Goal: Obtain resource: Download file/media

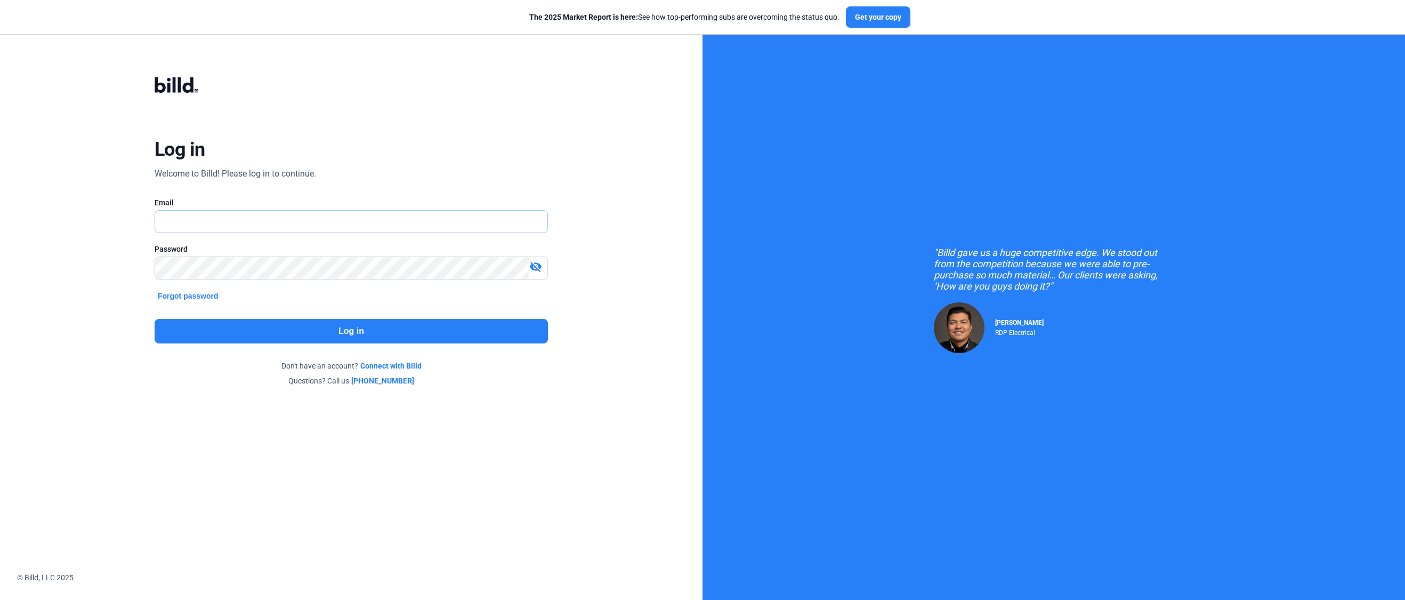
click at [210, 221] on input "text" at bounding box center [345, 222] width 381 height 22
type input "[EMAIL_ADDRESS][DOMAIN_NAME]"
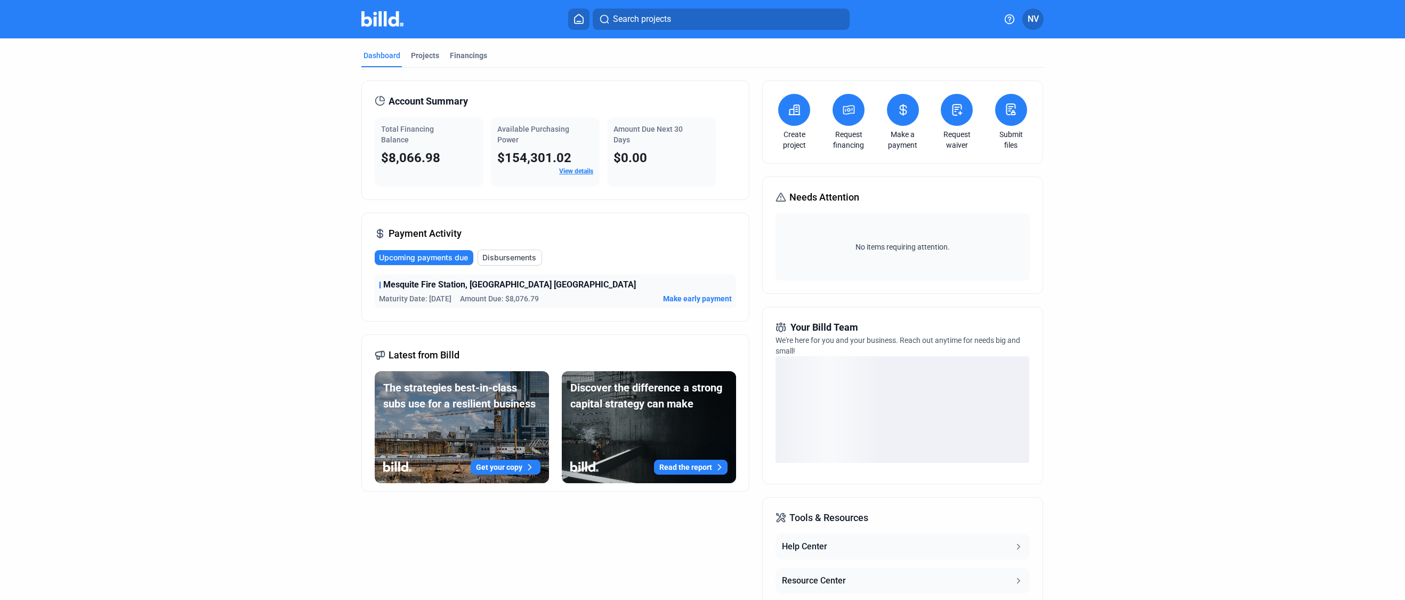
click at [409, 134] on div "Total Financing Balance" at bounding box center [429, 134] width 96 height 21
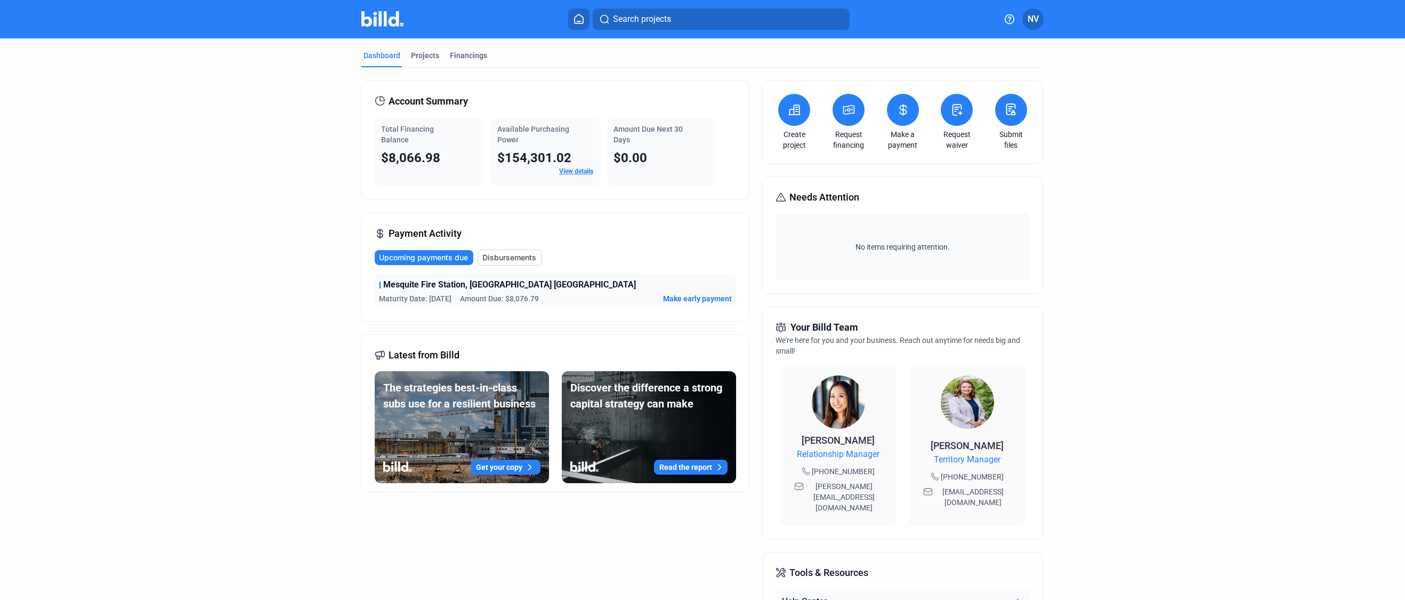
click at [405, 156] on span "$8,066.98" at bounding box center [410, 157] width 59 height 15
click at [429, 51] on div "Projects" at bounding box center [425, 55] width 28 height 11
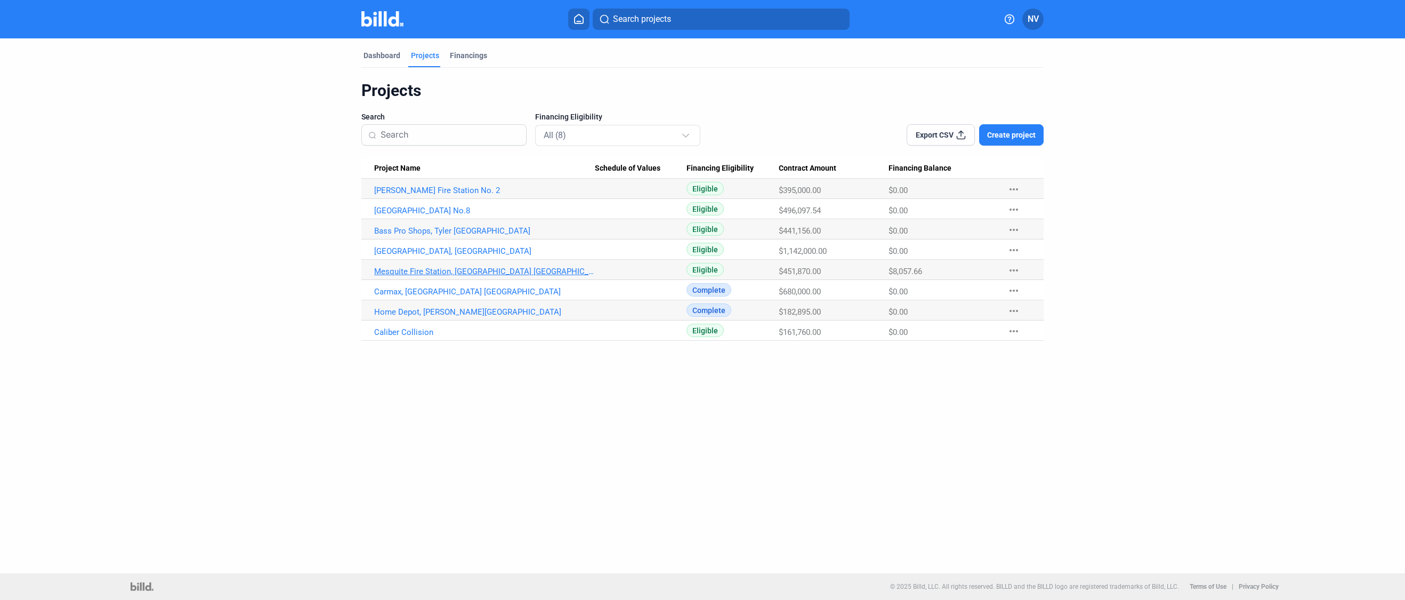
click at [417, 272] on link "Mesquite Fire Station, [GEOGRAPHIC_DATA] [GEOGRAPHIC_DATA]" at bounding box center [484, 272] width 221 height 10
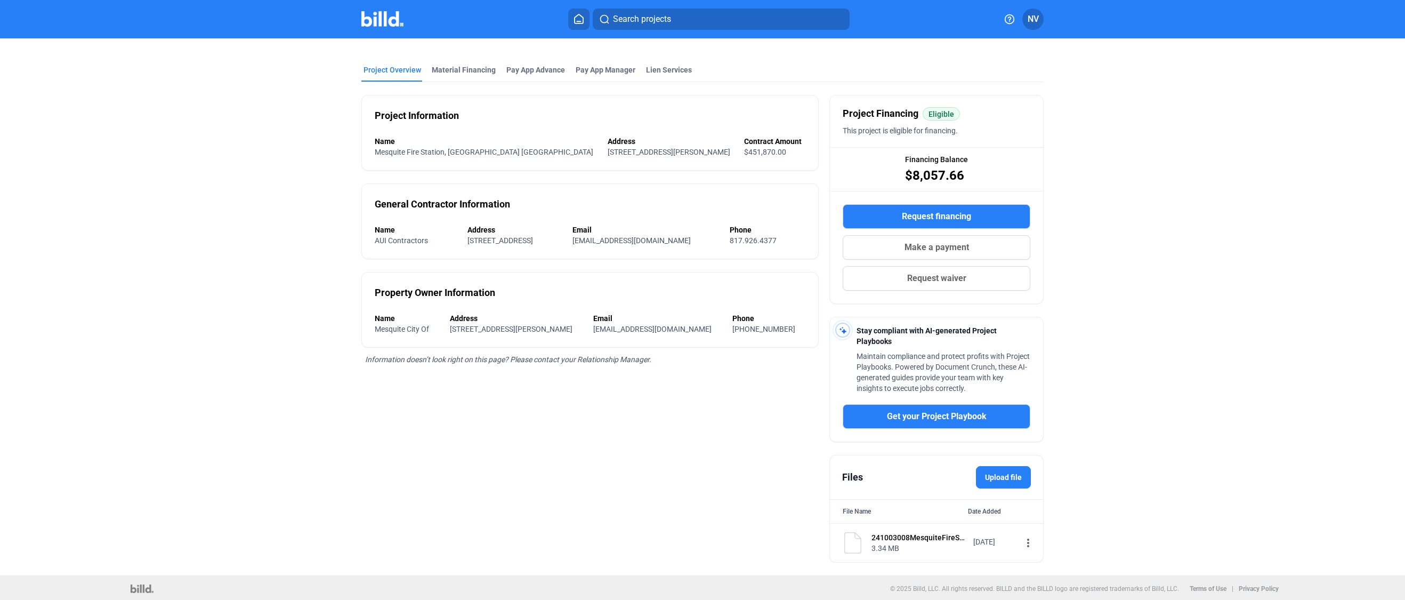
scroll to position [34, 0]
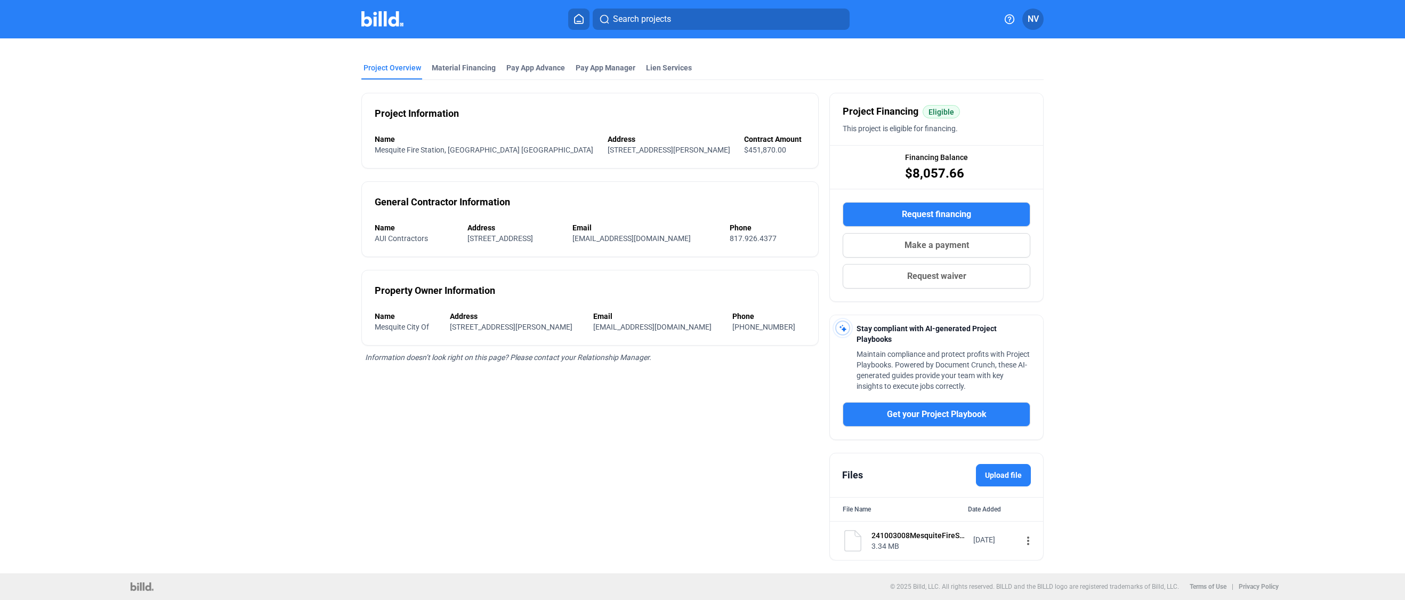
click at [921, 532] on div "241003008MesquiteFireStationAirproSubcontractDocumentsBothPartiesSigned.pdf" at bounding box center [919, 535] width 95 height 11
click at [911, 545] on div "3.34 MB" at bounding box center [919, 546] width 95 height 11
click at [469, 69] on div "Material Financing" at bounding box center [464, 67] width 64 height 11
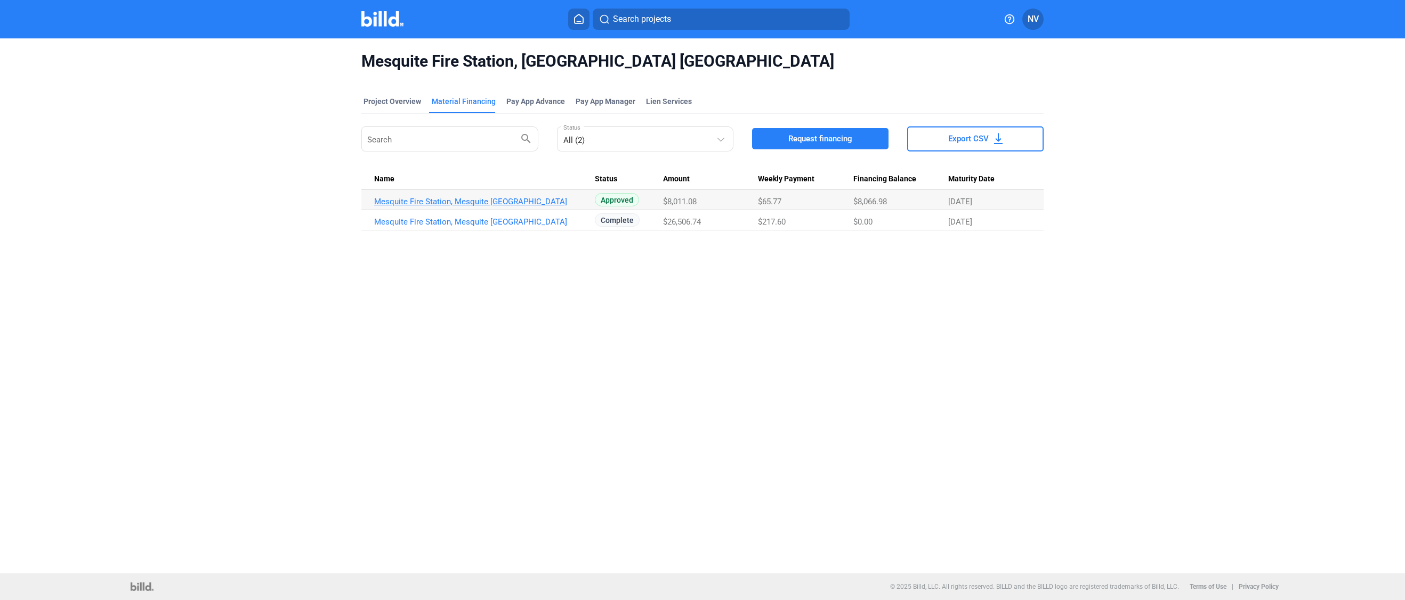
click at [487, 203] on link "Mesquite Fire Station, Mesquite [GEOGRAPHIC_DATA]" at bounding box center [484, 202] width 221 height 10
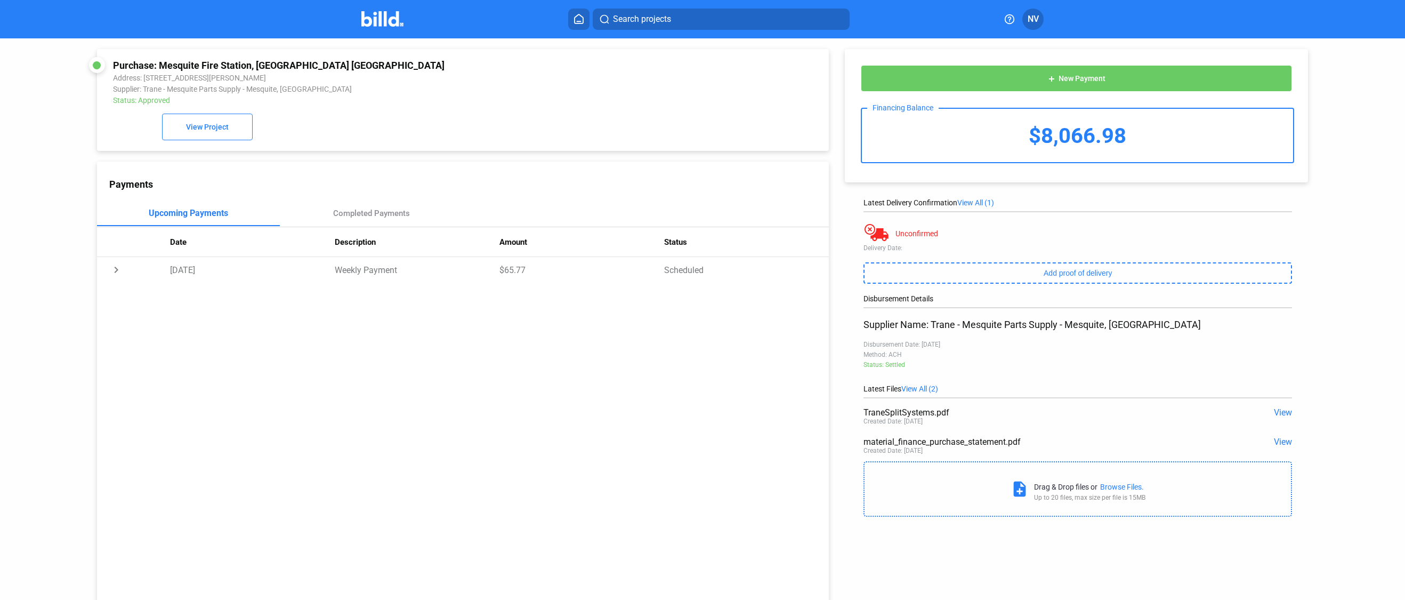
click at [1282, 416] on span "View" at bounding box center [1283, 412] width 18 height 10
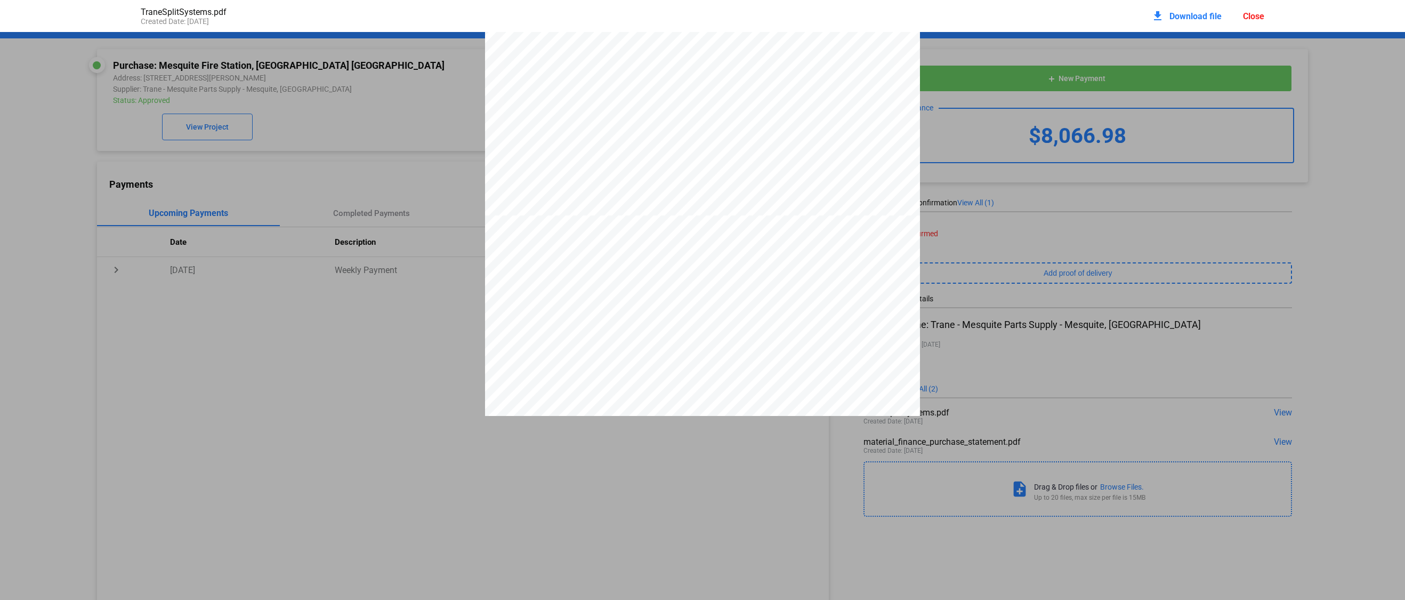
scroll to position [379, 0]
click at [1320, 136] on div "ORDER ACKNOWLEDGEMENT 27001561 Trane U.S. Inc. Order Date Order Number [DATE] 0…" at bounding box center [702, 215] width 1405 height 1122
click at [198, 231] on div "ORDER ACKNOWLEDGEMENT 27001561 Trane U.S. Inc. Order Date Order Number [DATE] 0…" at bounding box center [702, 215] width 1405 height 1122
